Goal: Check status: Check status

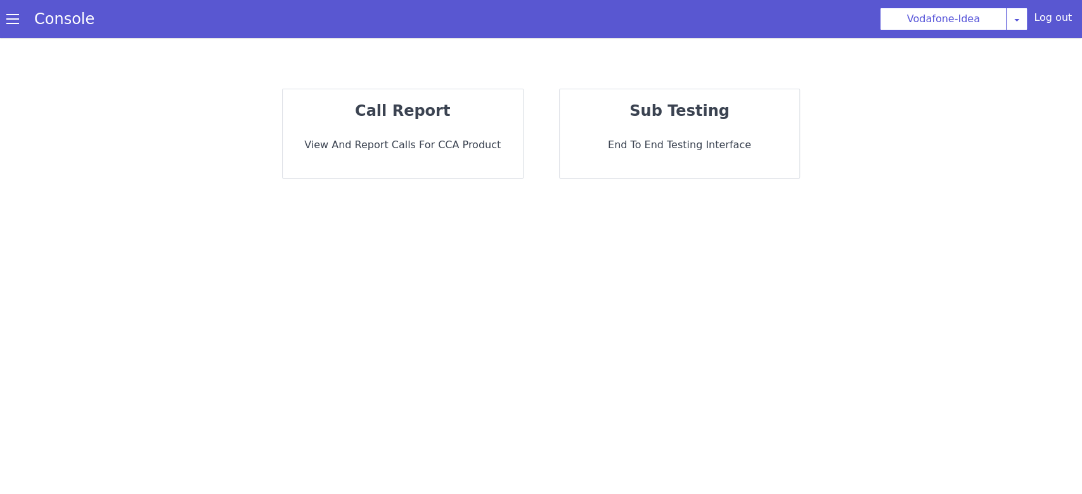
click at [370, 134] on div "call report View and report calls for CCA Product" at bounding box center [403, 133] width 240 height 89
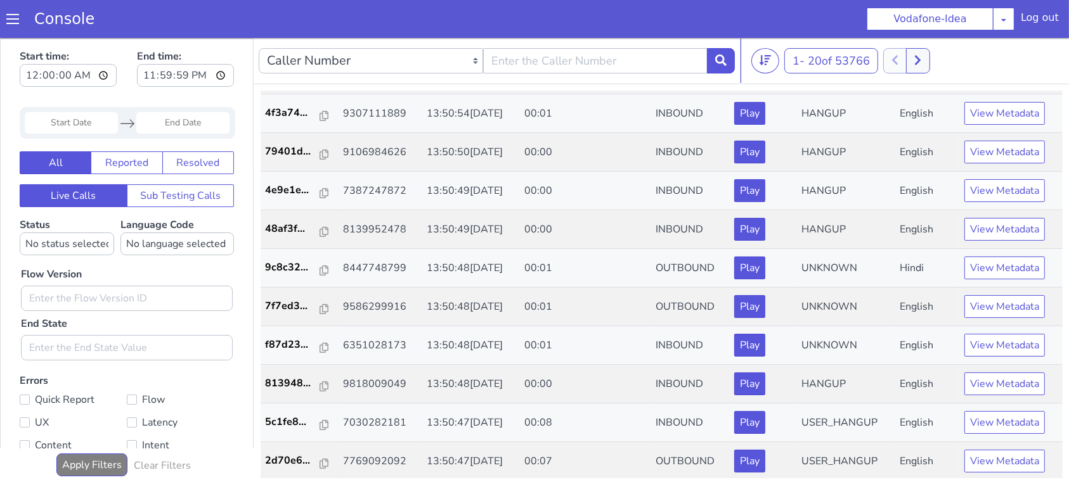
scroll to position [4, 0]
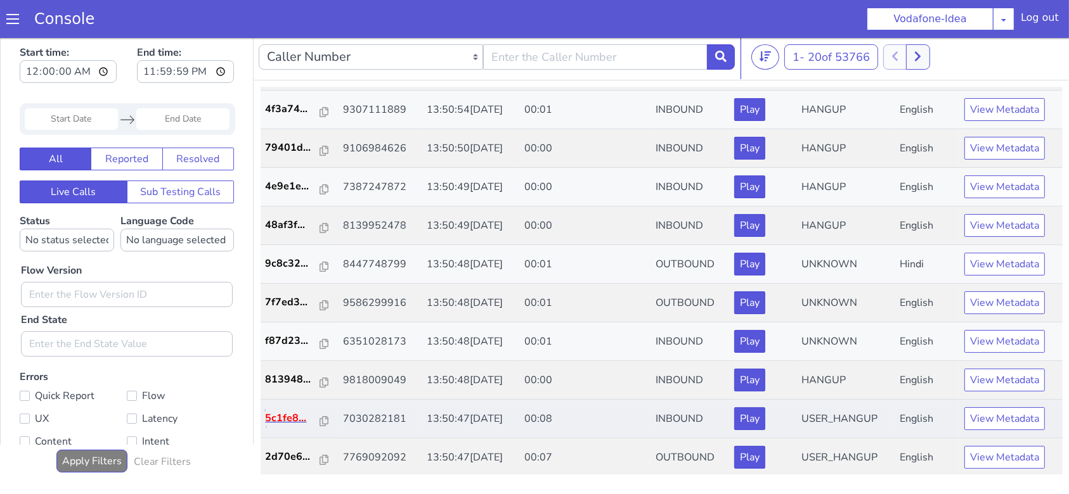
click at [287, 416] on p "5c1fe8..." at bounding box center [293, 418] width 55 height 15
